Goal: Task Accomplishment & Management: Use online tool/utility

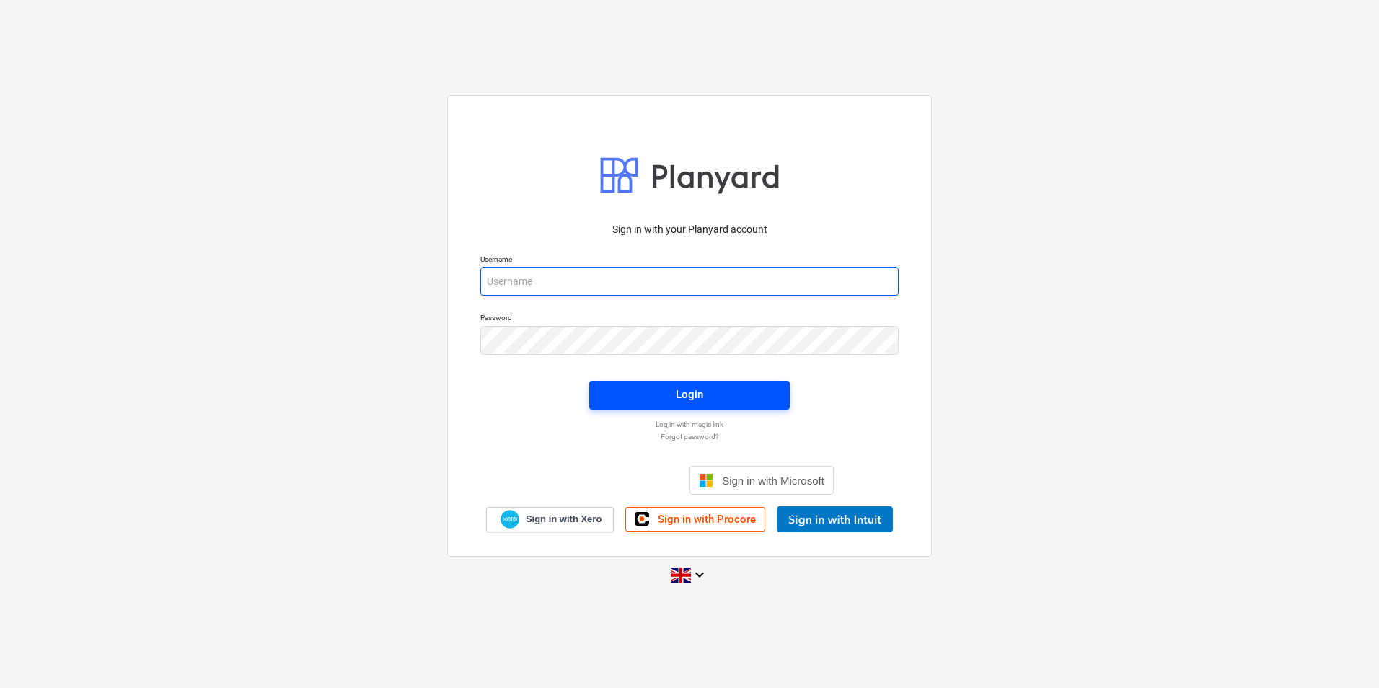
type input "[PERSON_NAME][EMAIL_ADDRESS][PERSON_NAME][DOMAIN_NAME]"
click at [670, 405] on button "Login" at bounding box center [689, 395] width 201 height 29
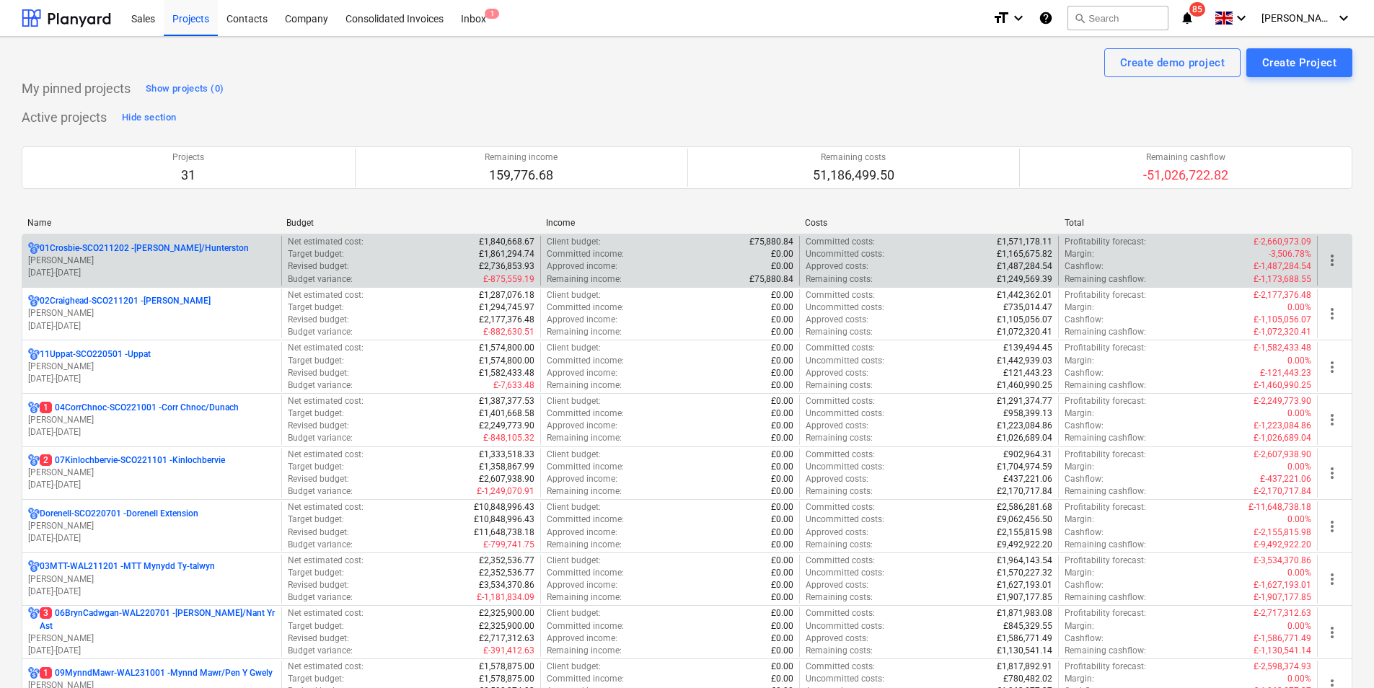
click at [185, 263] on p "[PERSON_NAME]" at bounding box center [151, 261] width 247 height 12
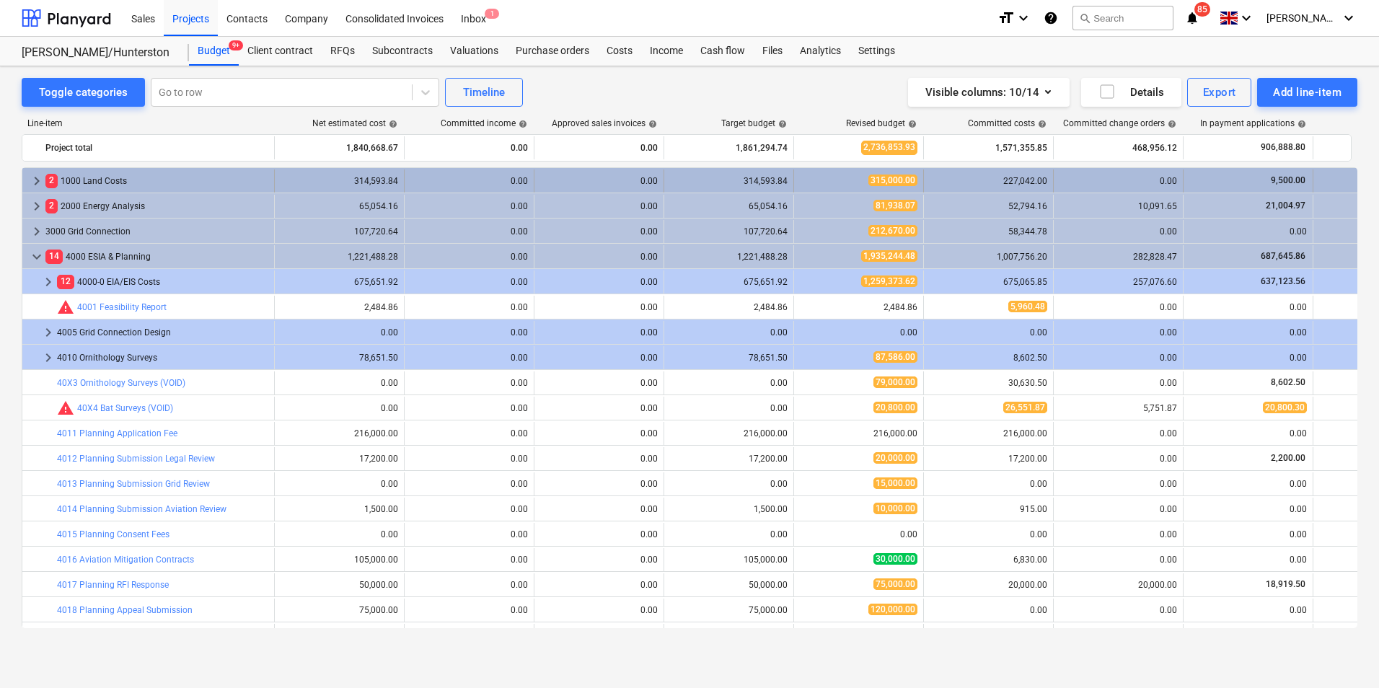
click at [112, 181] on div "2 1000 Land Costs" at bounding box center [156, 181] width 223 height 23
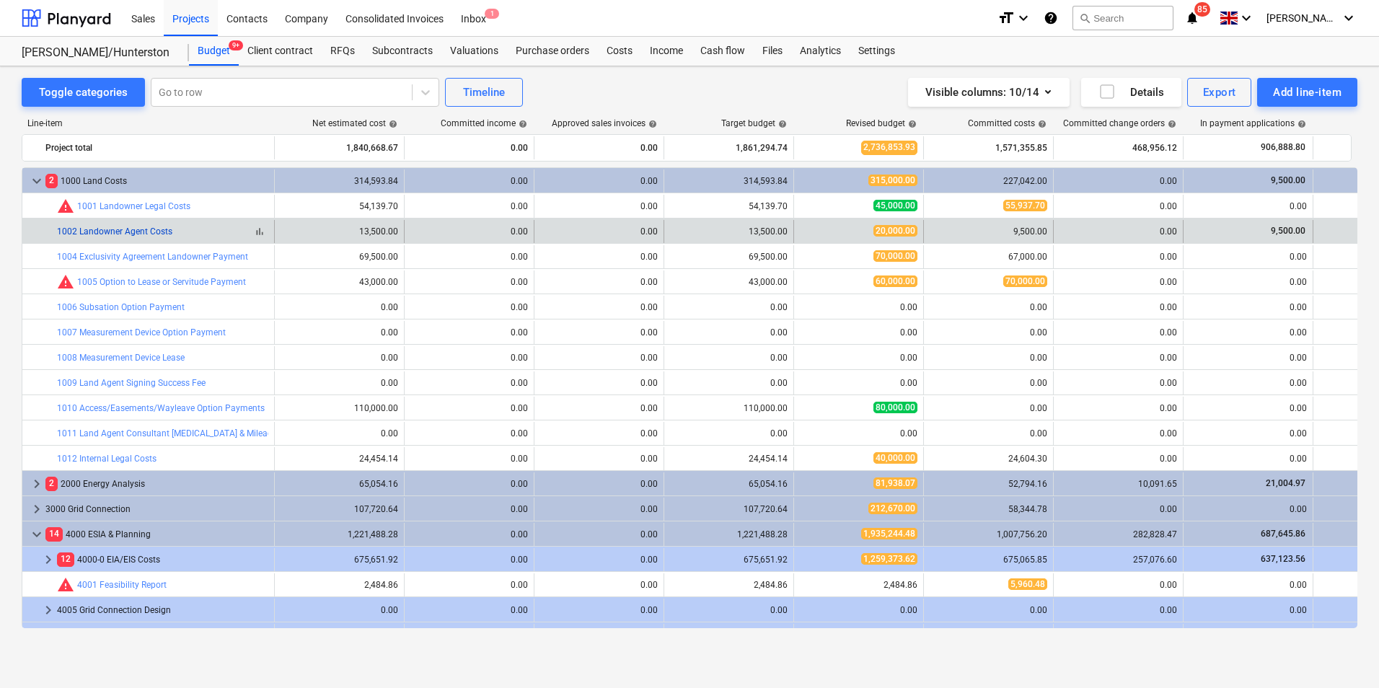
click at [124, 229] on link "1002 Landowner Agent Costs" at bounding box center [114, 231] width 115 height 10
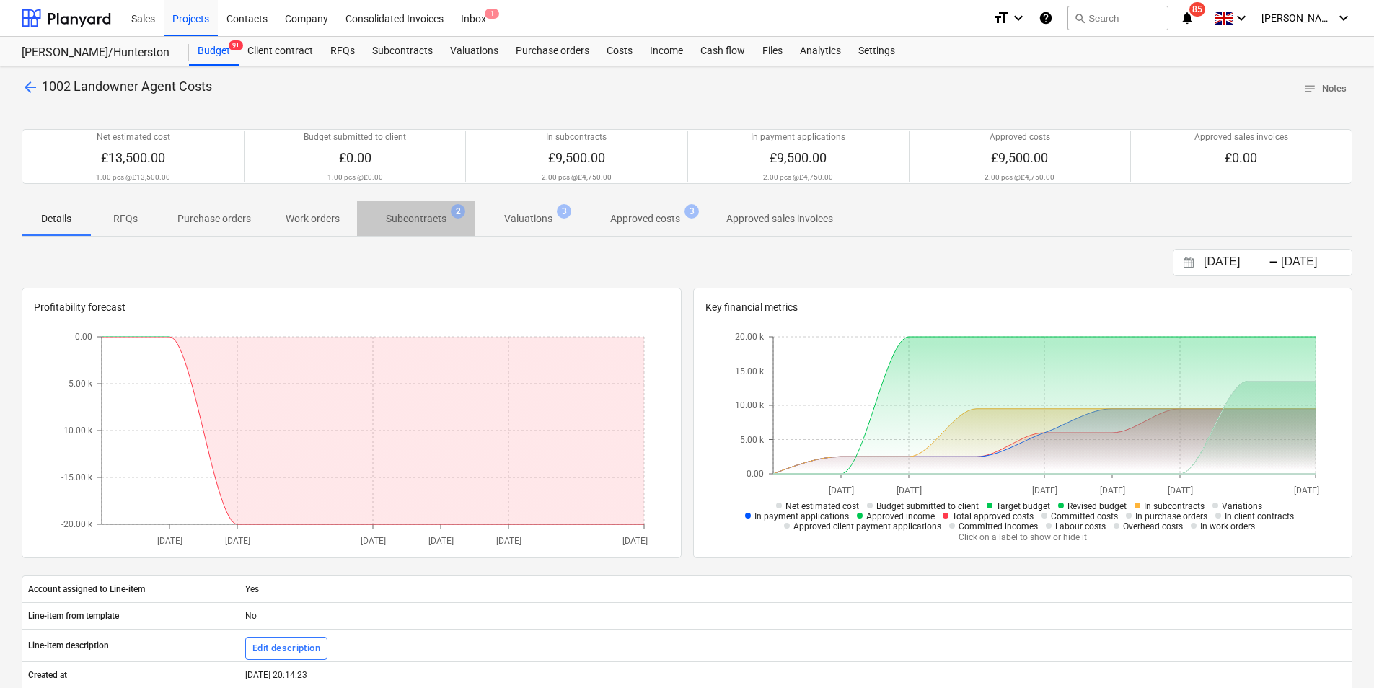
click at [384, 214] on span "Subcontracts 2" at bounding box center [416, 218] width 84 height 15
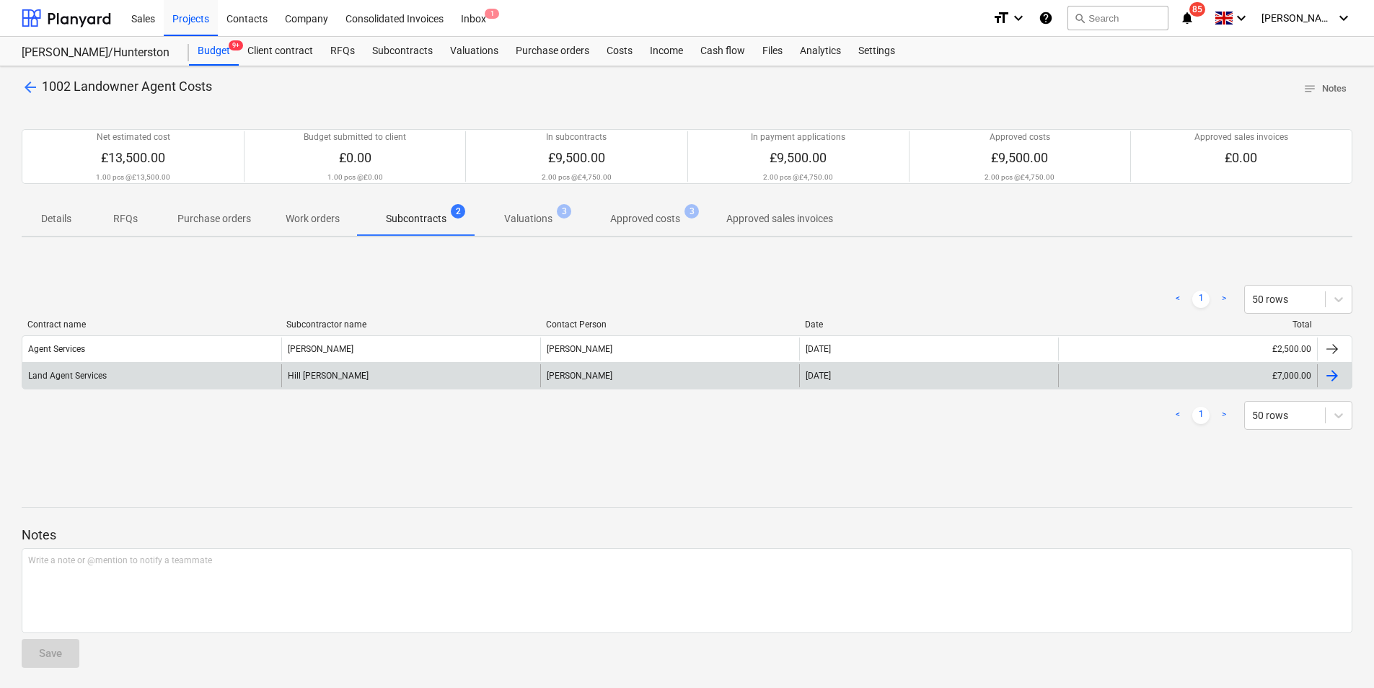
click at [1324, 373] on div at bounding box center [1332, 375] width 17 height 17
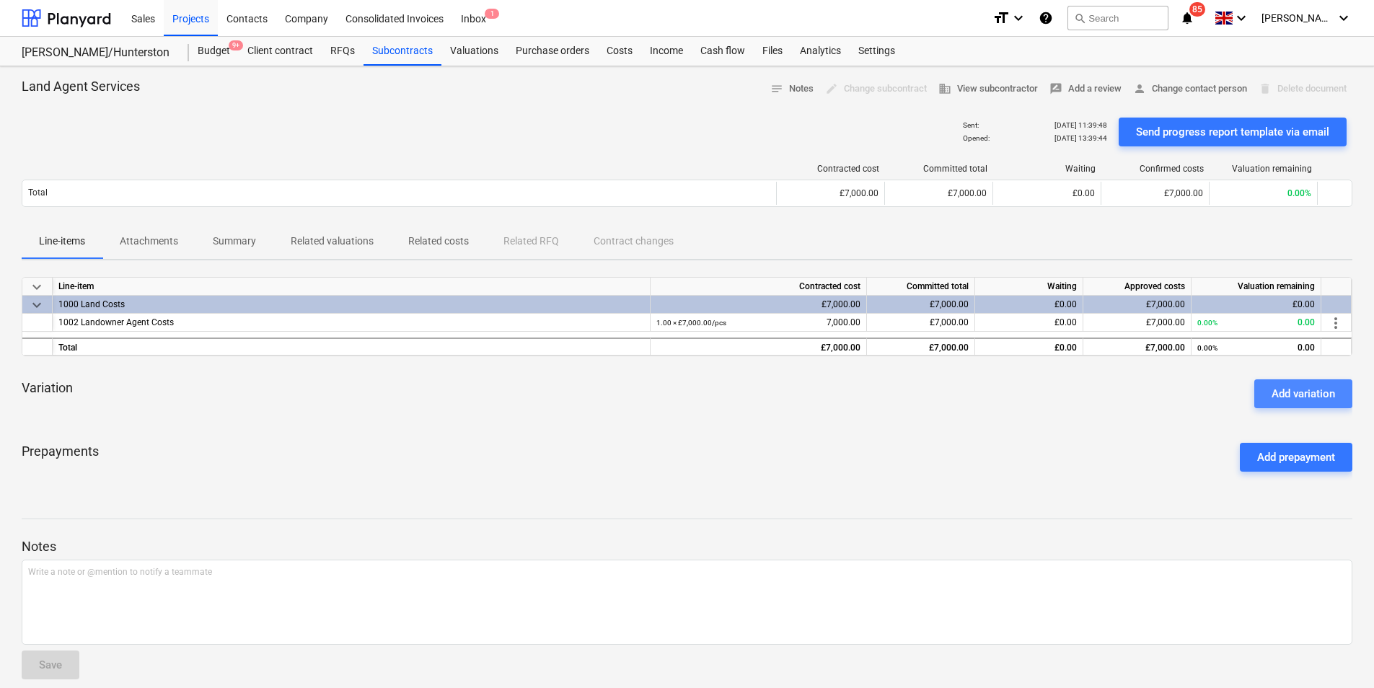
click at [1313, 384] on div "Add variation" at bounding box center [1303, 393] width 63 height 19
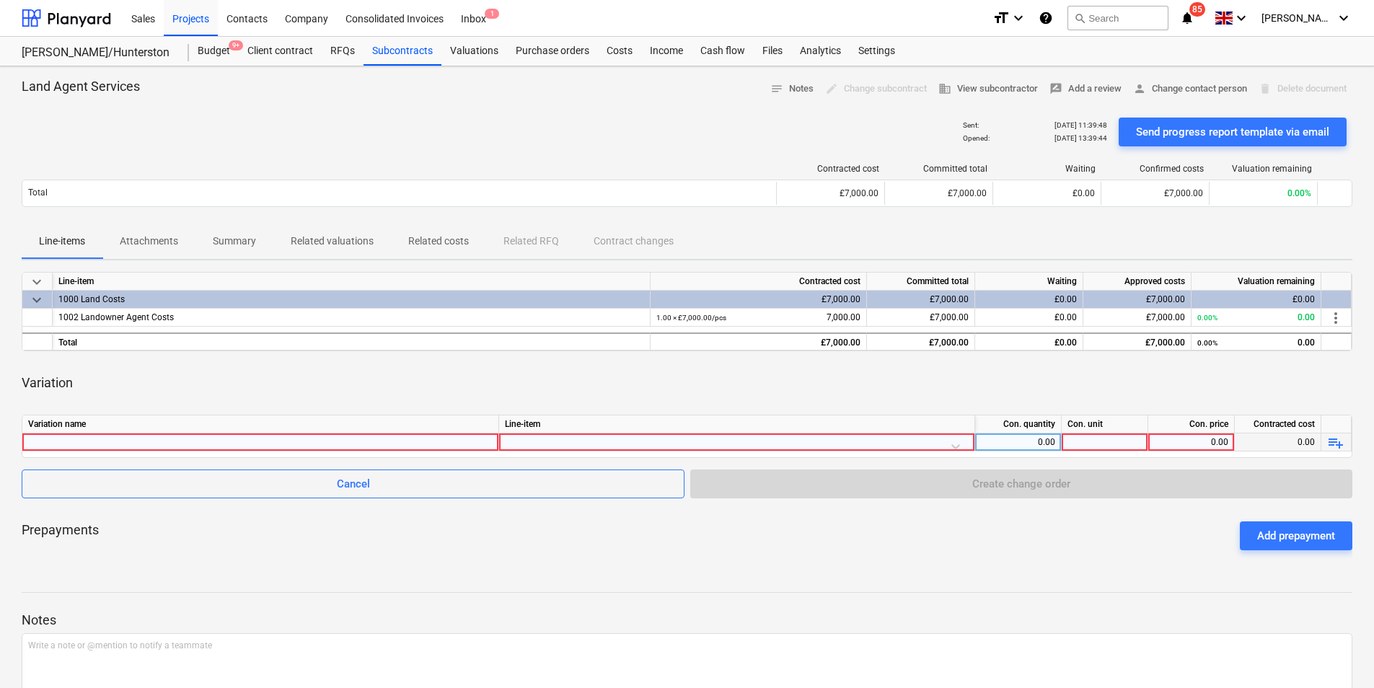
click at [336, 441] on div at bounding box center [260, 442] width 465 height 17
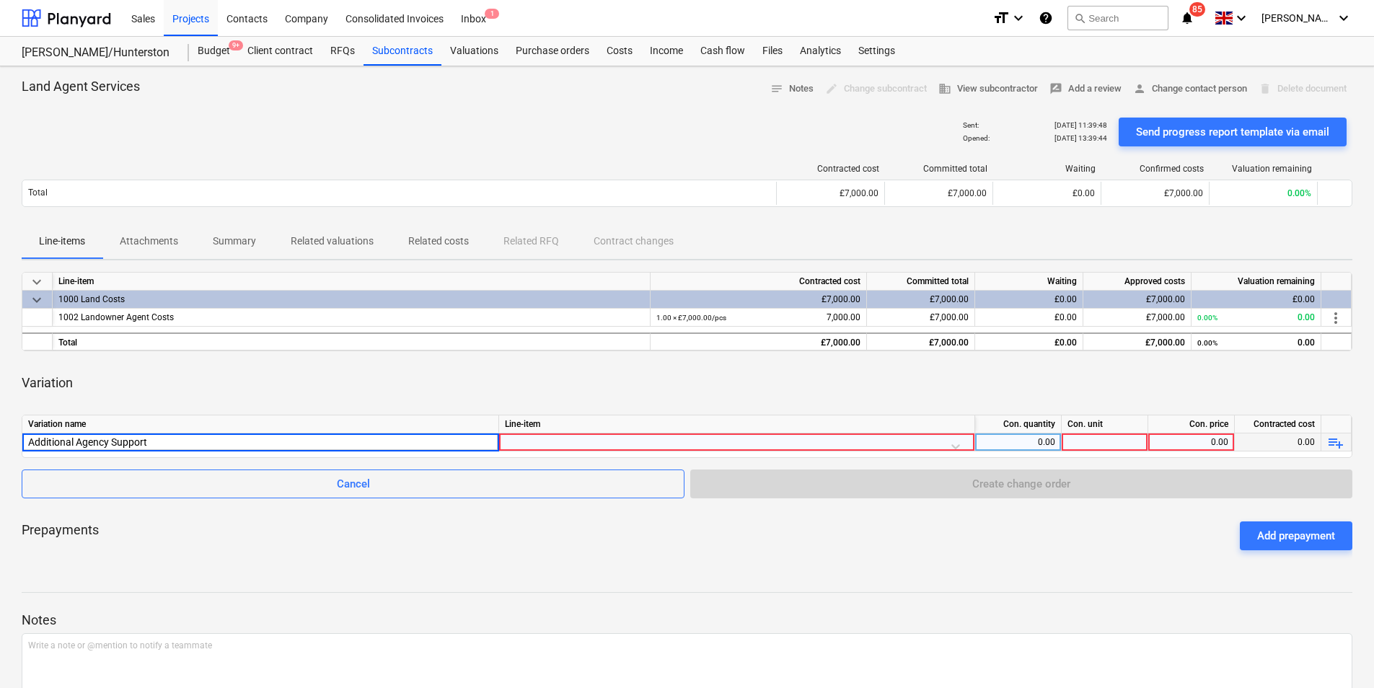
type input "Additional Agency Support"
click at [946, 446] on div at bounding box center [737, 446] width 464 height 25
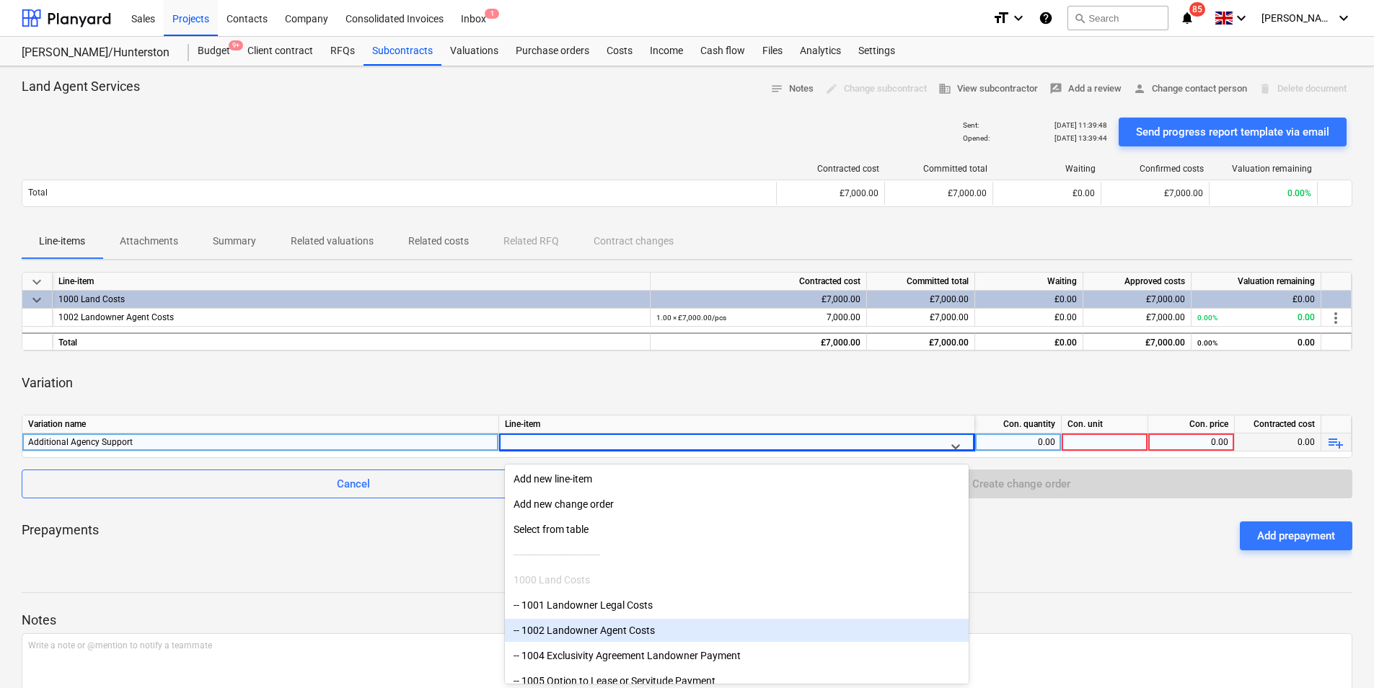
click at [615, 633] on div "-- 1002 Landowner Agent Costs" at bounding box center [737, 630] width 464 height 23
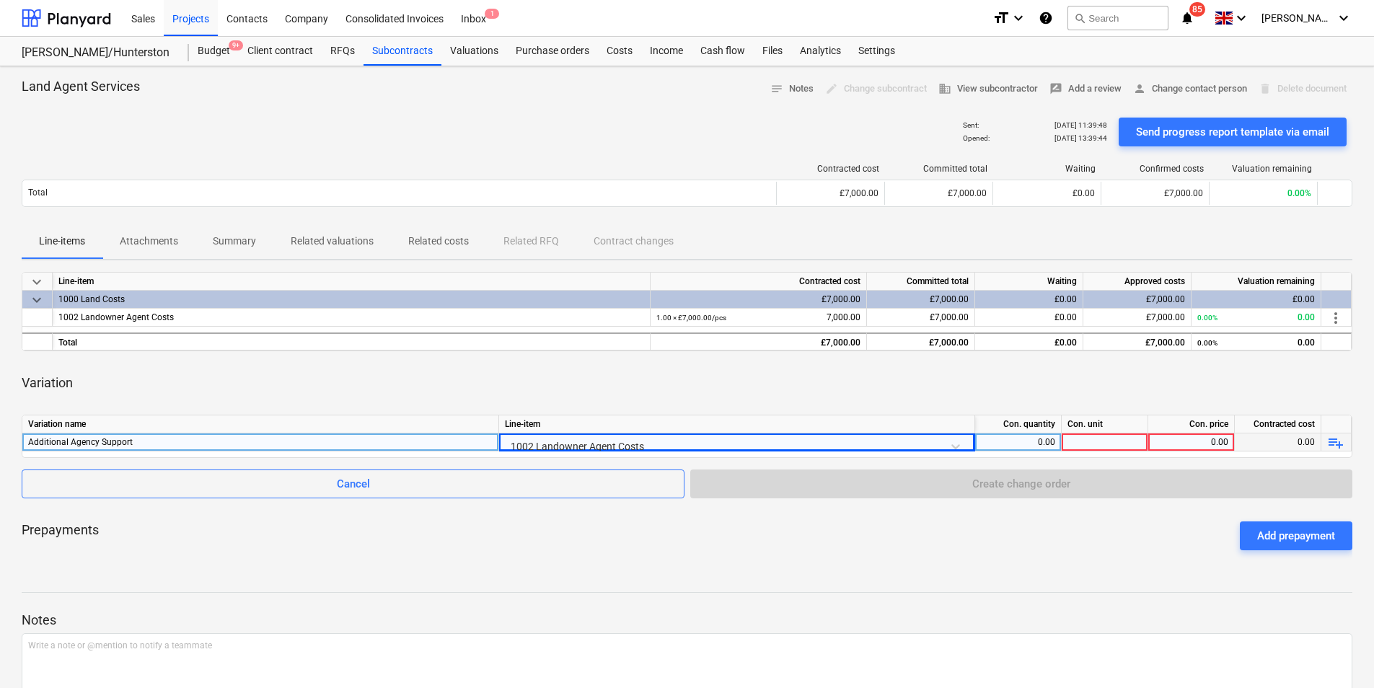
click at [1044, 439] on div "0.00" at bounding box center [1018, 443] width 74 height 18
click at [1078, 441] on div at bounding box center [1105, 443] width 87 height 18
click at [1033, 446] on div "0.00" at bounding box center [1018, 443] width 74 height 18
type input "1"
click at [1091, 445] on div at bounding box center [1105, 443] width 87 height 18
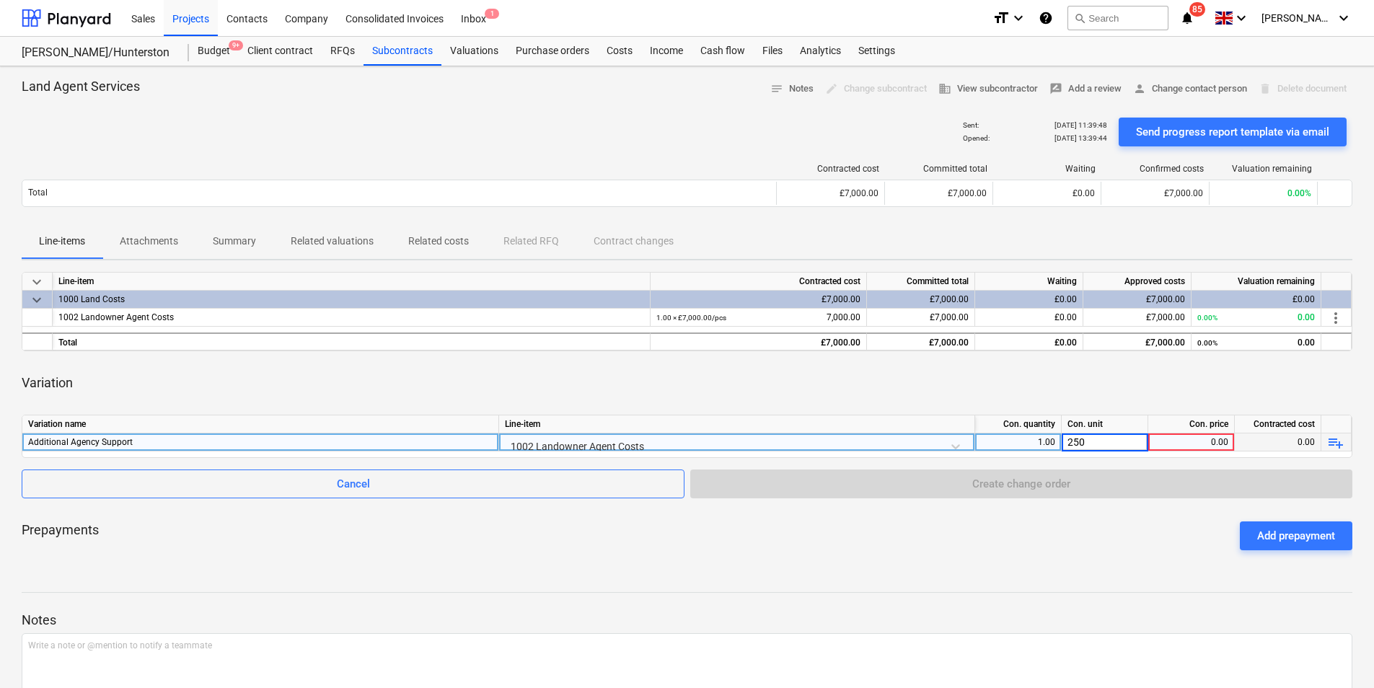
type input "2500"
click at [1171, 444] on div "0.00" at bounding box center [1191, 443] width 74 height 18
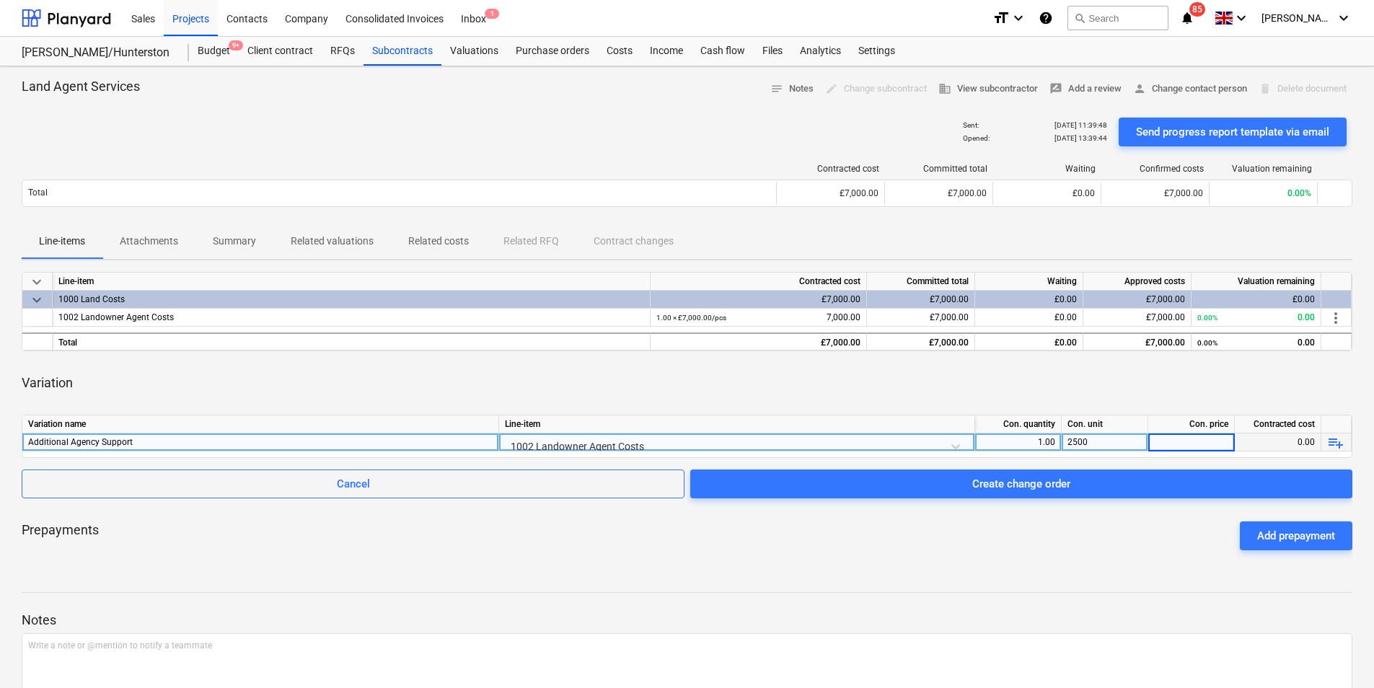
click at [1104, 446] on div "2500" at bounding box center [1105, 443] width 87 height 18
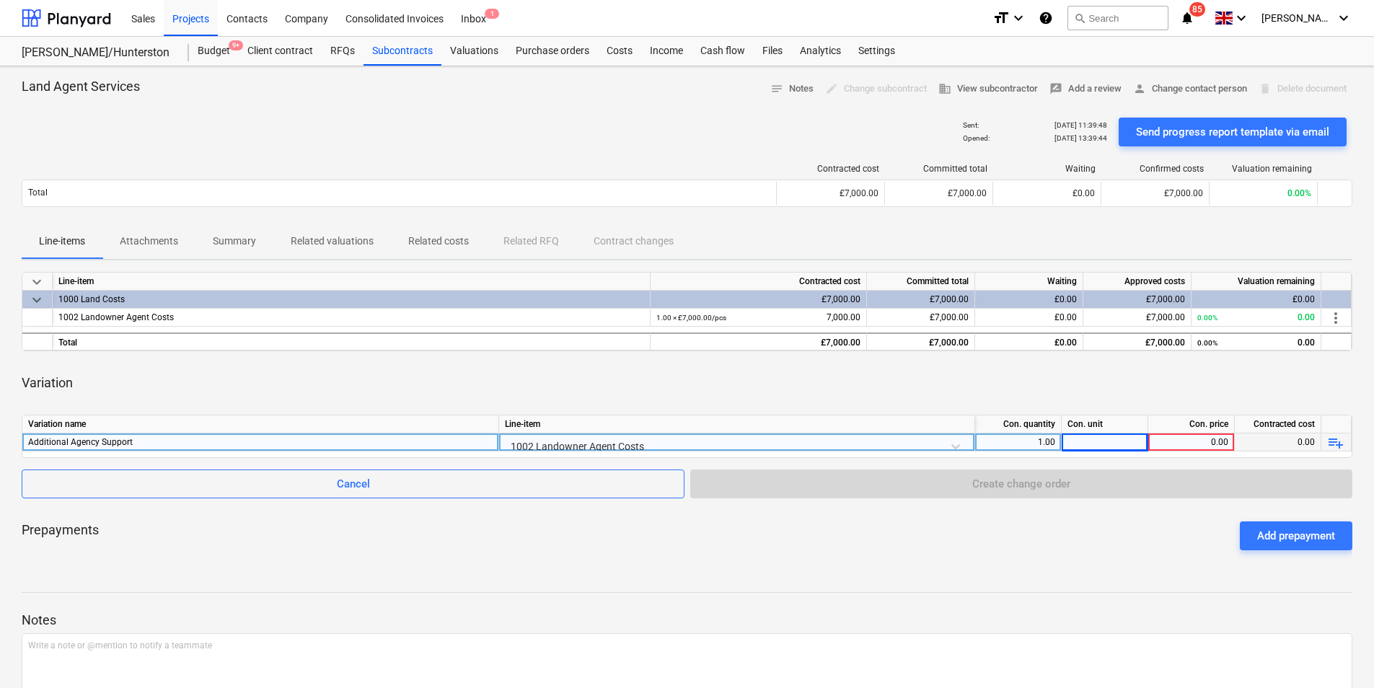
click at [1159, 450] on div "0.00" at bounding box center [1191, 443] width 74 height 18
type input "2500"
click at [1307, 405] on div "keyboard_arrow_down Line-item Contracted cost Committed total Waiting Approved …" at bounding box center [687, 417] width 1331 height 290
click at [1094, 442] on div at bounding box center [1105, 443] width 87 height 18
type input "1"
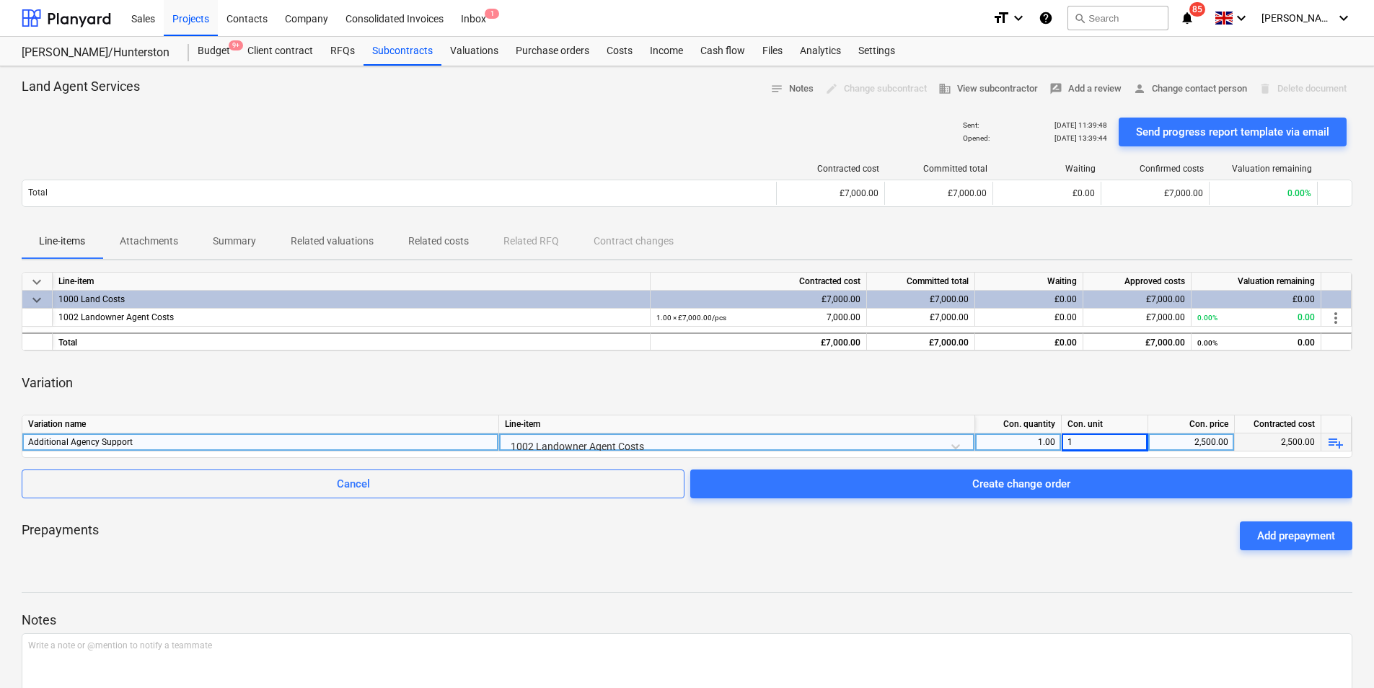
click at [1176, 535] on div "Prepayments Add prepayment" at bounding box center [687, 536] width 1331 height 52
click at [1148, 402] on div "Variation" at bounding box center [687, 383] width 1331 height 40
click at [1039, 442] on div "1.00" at bounding box center [1018, 443] width 74 height 18
click at [1100, 433] on div "Con. unit" at bounding box center [1105, 424] width 87 height 18
click at [1099, 437] on div "1" at bounding box center [1105, 443] width 87 height 18
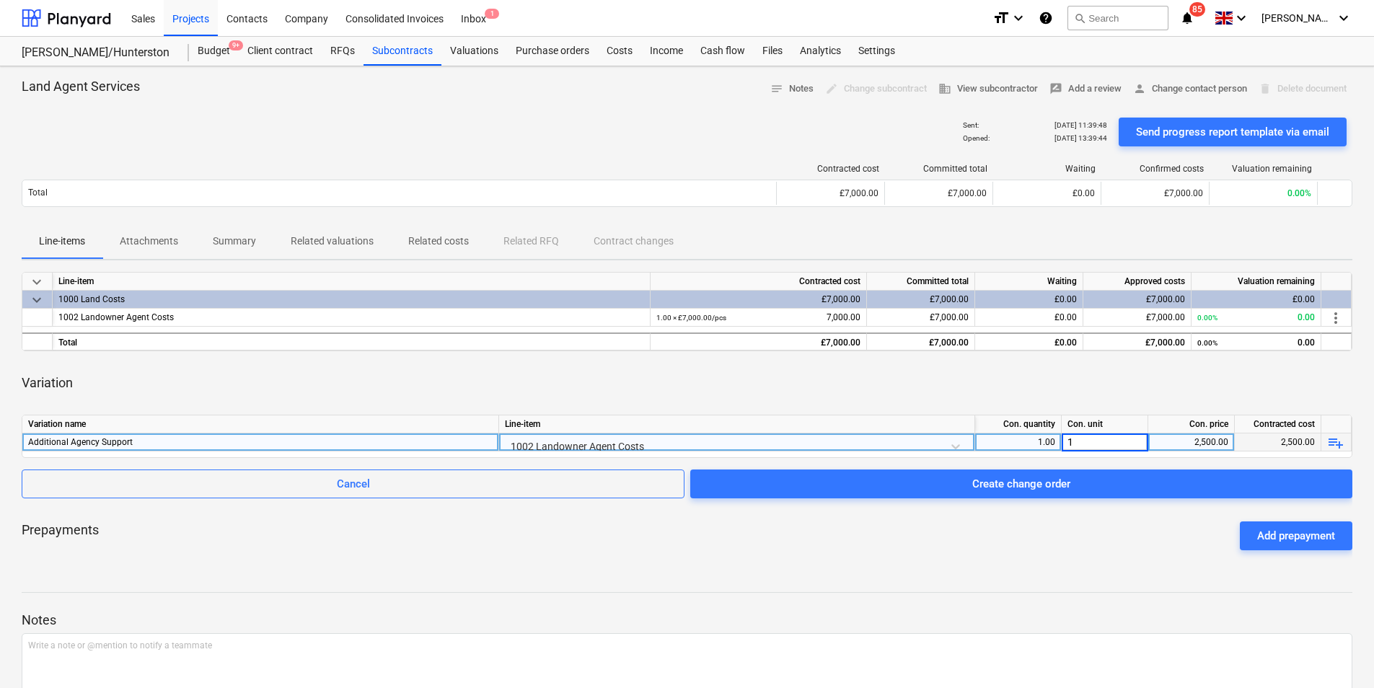
click at [1109, 599] on div "Notes Write a note or @mention to notify a teammate ﻿ Save" at bounding box center [687, 668] width 1331 height 191
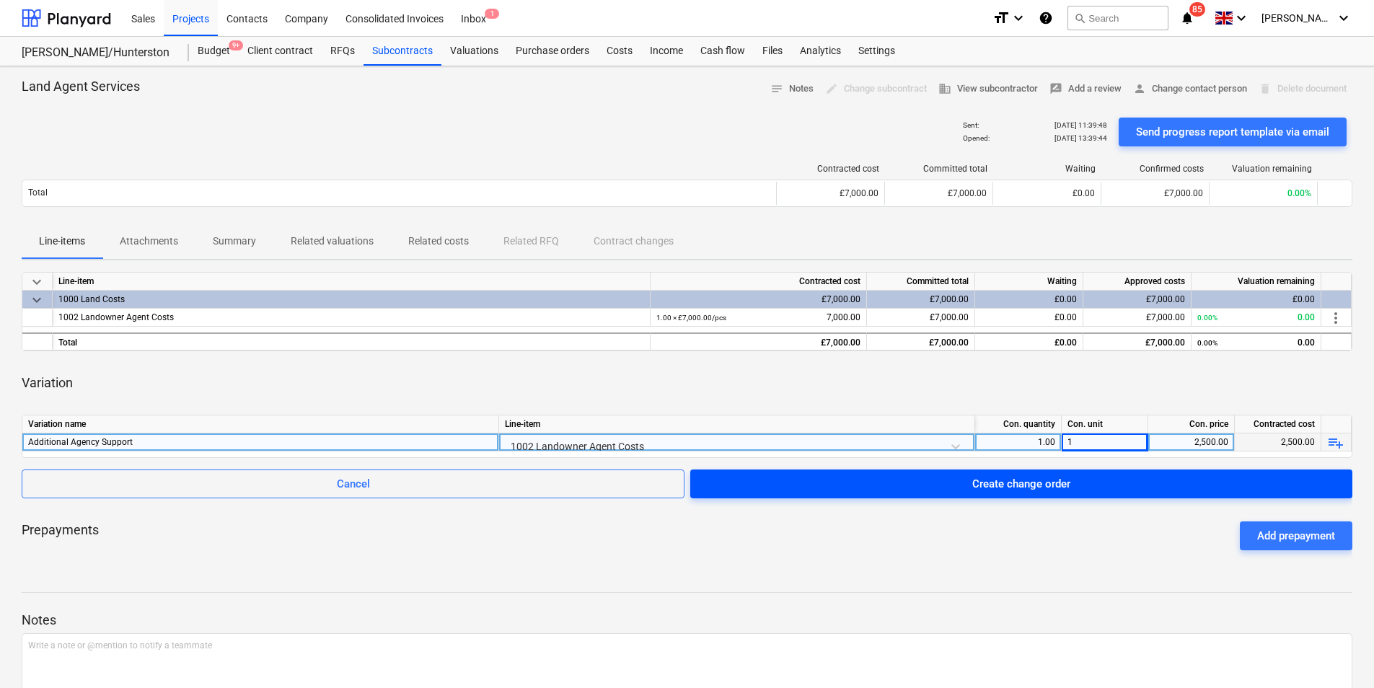
click at [1075, 486] on span "Create change order" at bounding box center [1022, 484] width 628 height 19
